Goal: Information Seeking & Learning: Learn about a topic

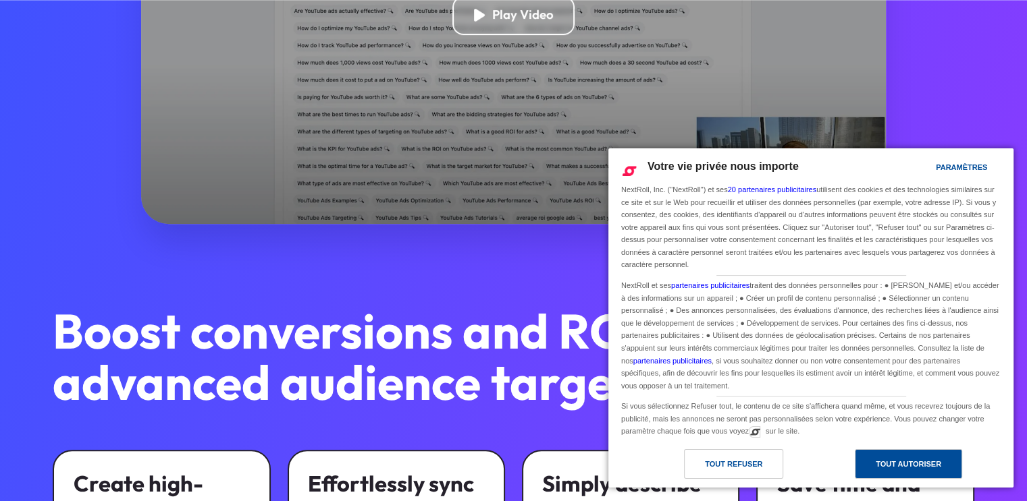
click at [900, 469] on div "Tout autoriser" at bounding box center [907, 464] width 65 height 15
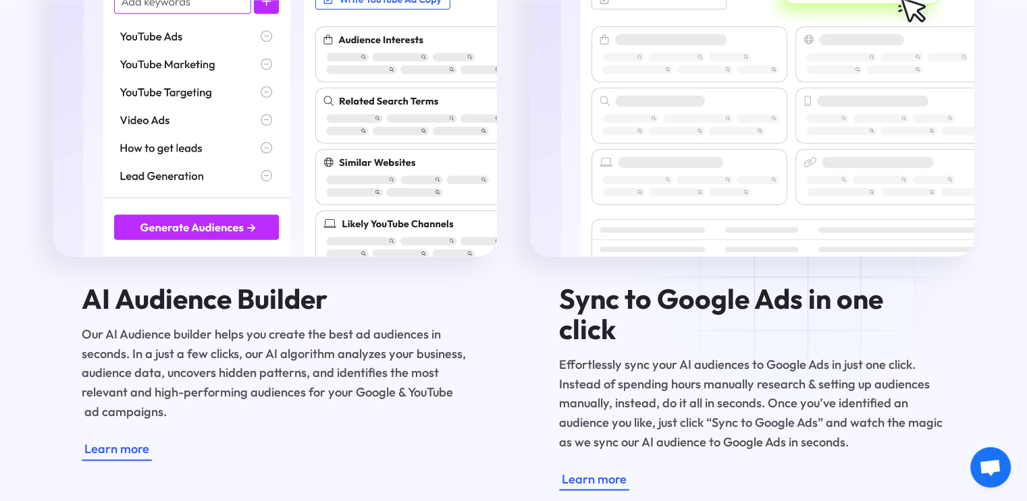
scroll to position [2055, 0]
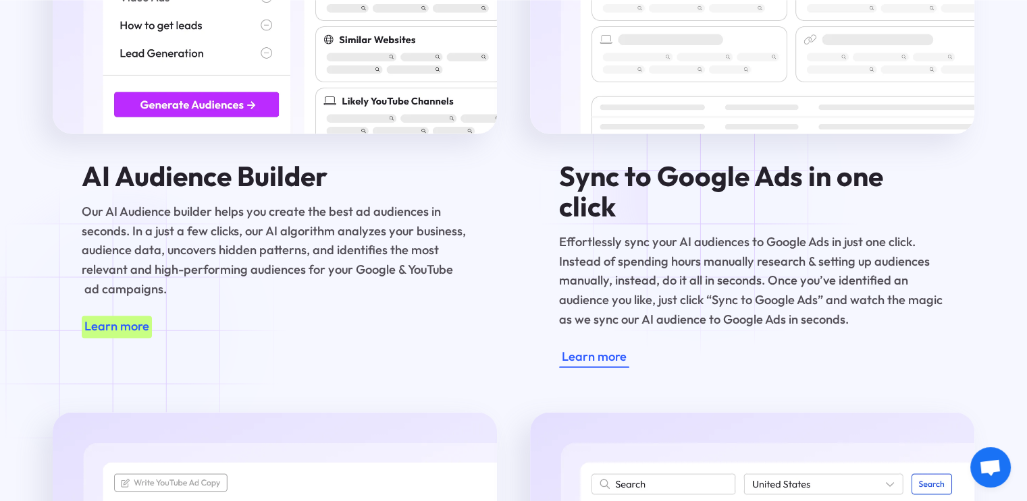
click at [127, 332] on div "Learn more" at bounding box center [116, 327] width 65 height 20
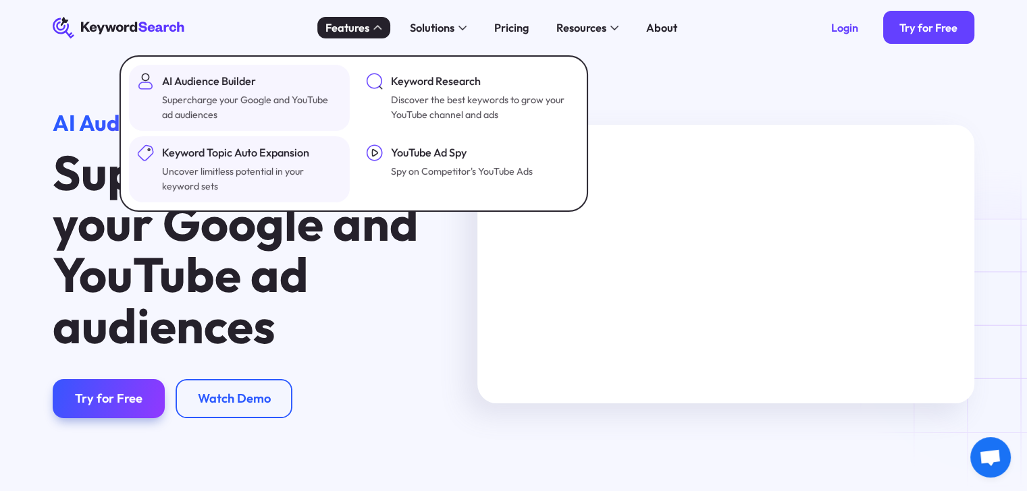
click at [292, 155] on div "Keyword Topic Auto Expansion" at bounding box center [250, 152] width 176 height 17
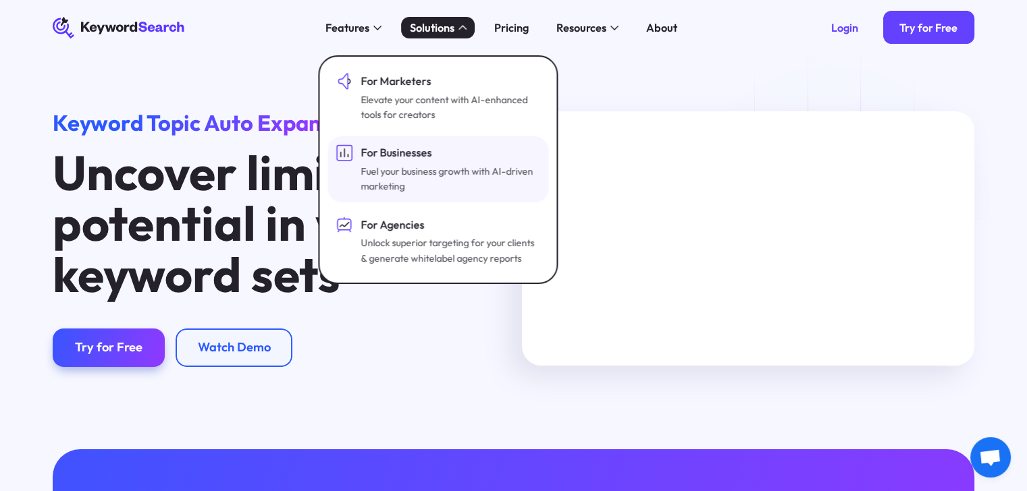
click at [445, 145] on div "For Businesses" at bounding box center [448, 152] width 176 height 17
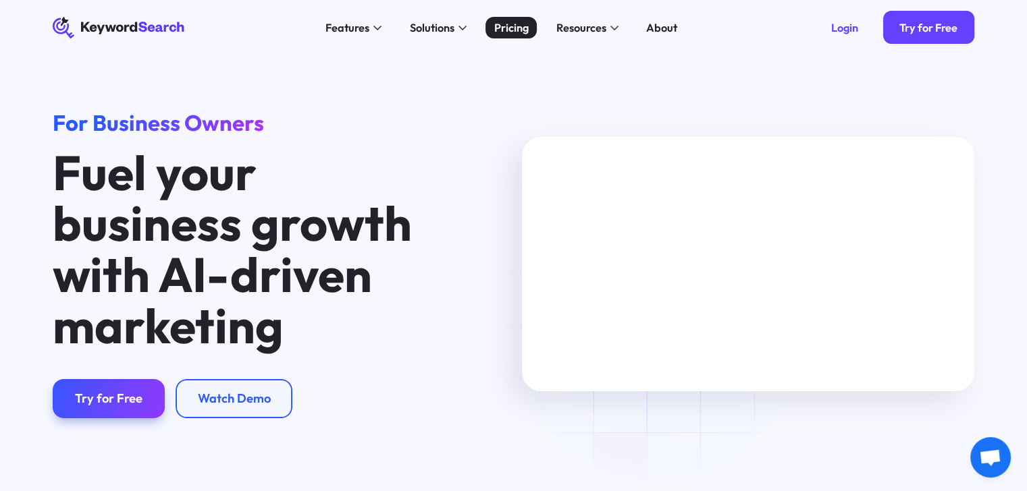
click at [515, 24] on div "Pricing" at bounding box center [511, 28] width 34 height 17
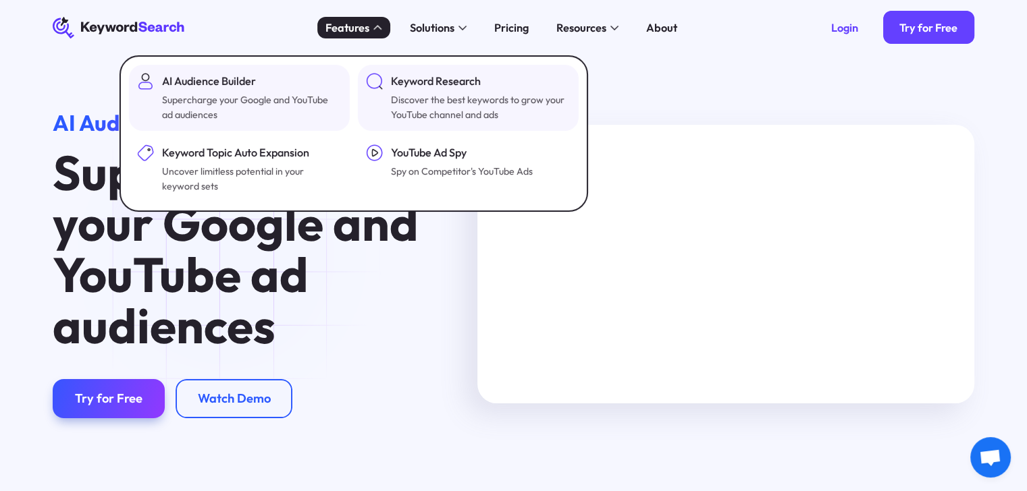
click at [468, 71] on link "Keyword Research Discover the best keywords to grow your YouTube channel and ads" at bounding box center [468, 98] width 221 height 66
